Goal: Information Seeking & Learning: Understand process/instructions

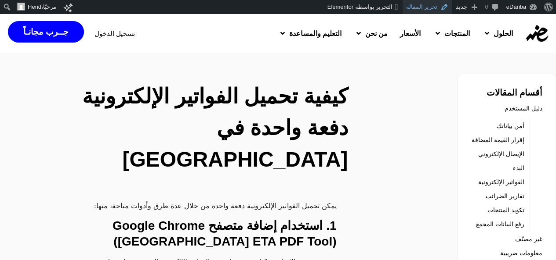
click at [433, 7] on link "تحرير المقالة" at bounding box center [427, 7] width 50 height 14
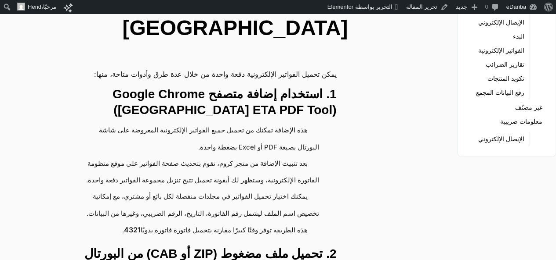
scroll to position [88, 0]
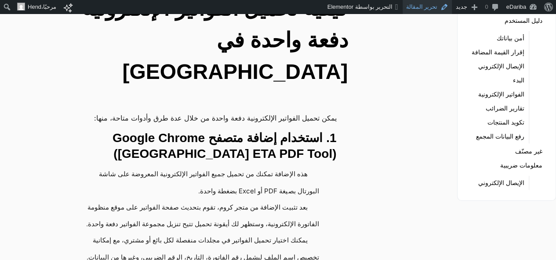
click at [415, 10] on link "تحرير المقالة" at bounding box center [427, 7] width 50 height 14
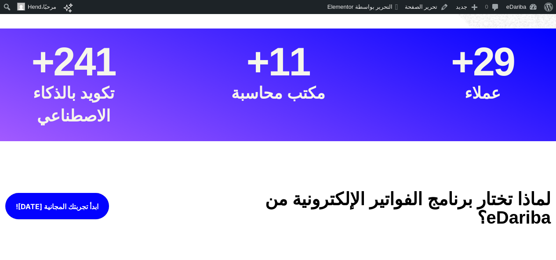
scroll to position [525, 0]
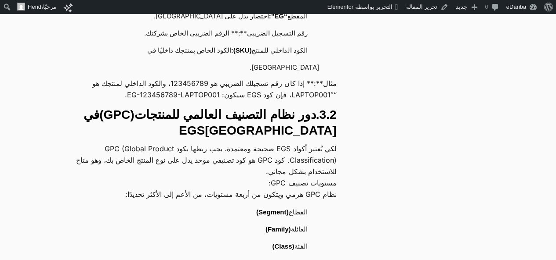
scroll to position [1405, 0]
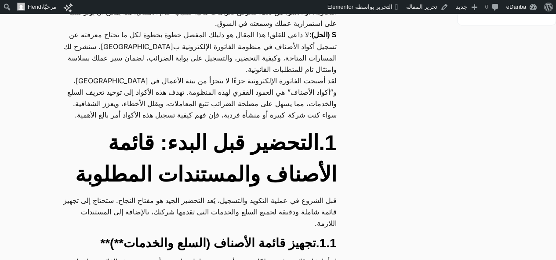
scroll to position [220, 0]
